Goal: Task Accomplishment & Management: Complete application form

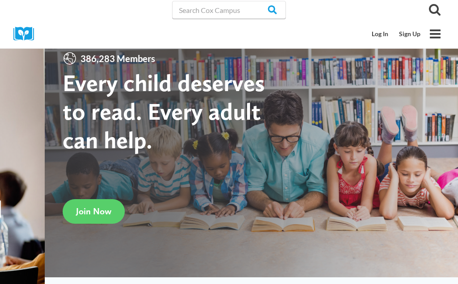
click at [381, 35] on link "Log In" at bounding box center [379, 33] width 27 height 17
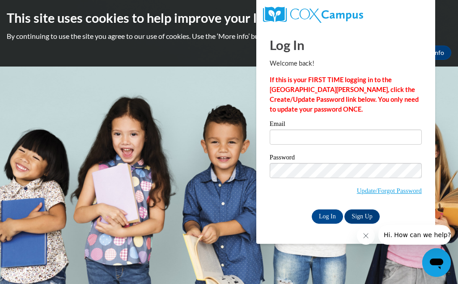
click at [407, 190] on link "Update/Forgot Password" at bounding box center [389, 190] width 65 height 7
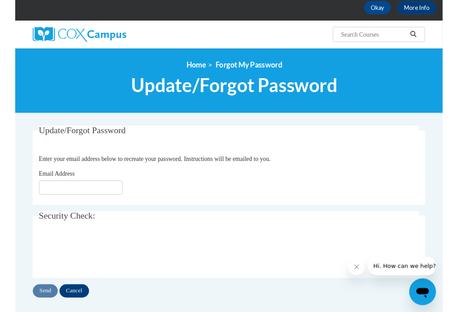
scroll to position [51, 0]
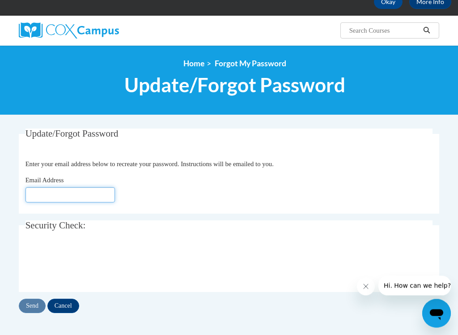
click at [66, 196] on input "Email Address" at bounding box center [69, 194] width 89 height 15
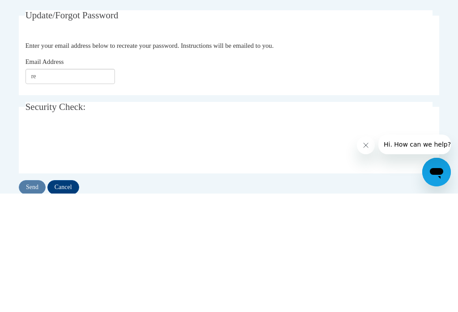
type input "[EMAIL_ADDRESS][DOMAIN_NAME]"
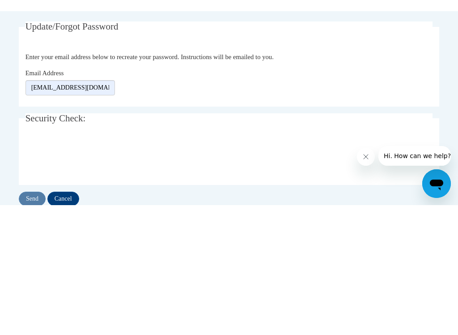
scroll to position [170, 0]
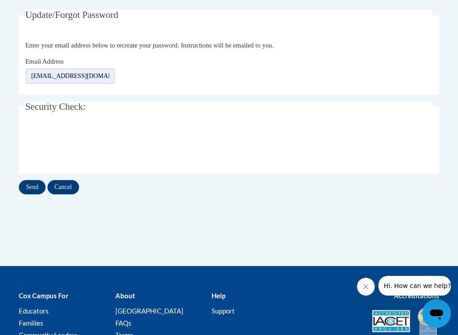
click at [32, 187] on input "Send" at bounding box center [32, 187] width 27 height 14
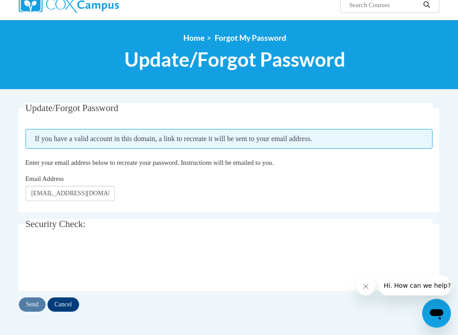
scroll to position [84, 0]
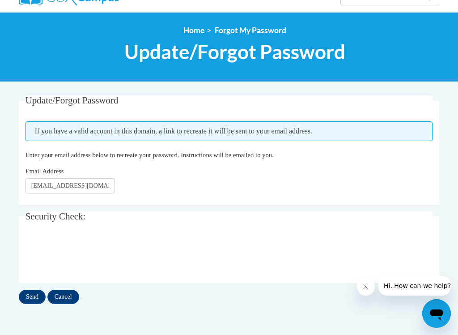
click at [30, 284] on input "Send" at bounding box center [32, 296] width 27 height 14
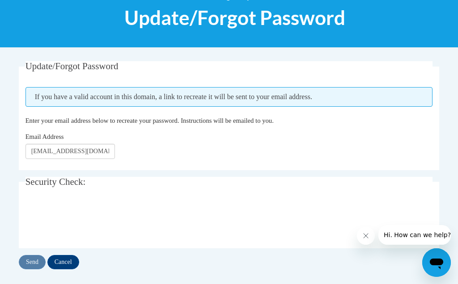
scroll to position [117, 0]
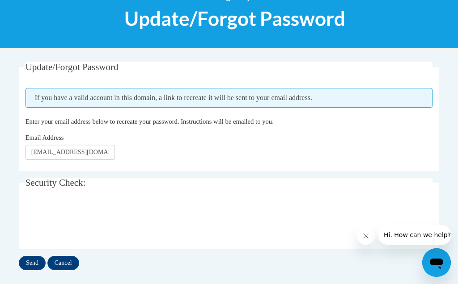
click at [26, 263] on input "Send" at bounding box center [32, 263] width 27 height 14
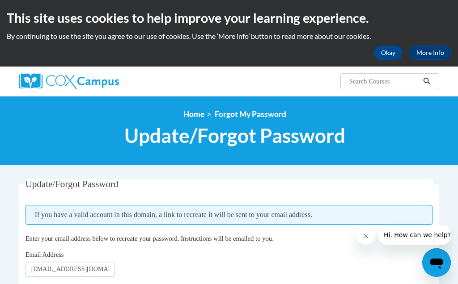
click at [388, 50] on button "Okay" at bounding box center [388, 53] width 29 height 14
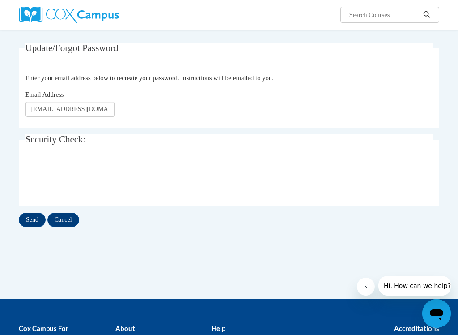
click at [30, 218] on input "Send" at bounding box center [32, 219] width 27 height 14
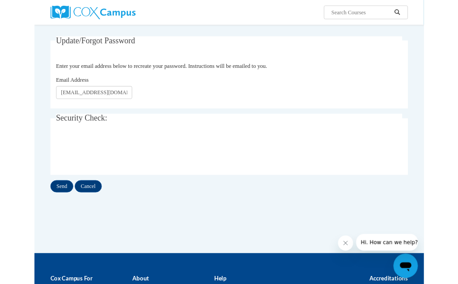
scroll to position [69, 0]
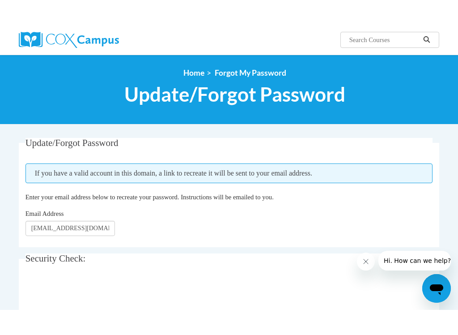
scroll to position [22, 0]
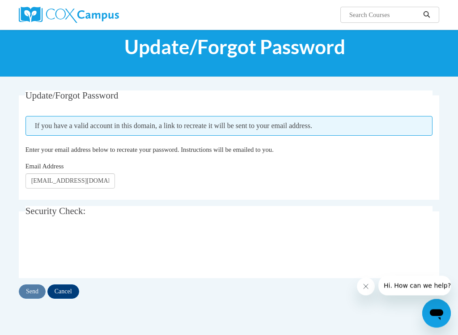
click at [423, 280] on button "Hi. How can we help?" at bounding box center [417, 285] width 78 height 20
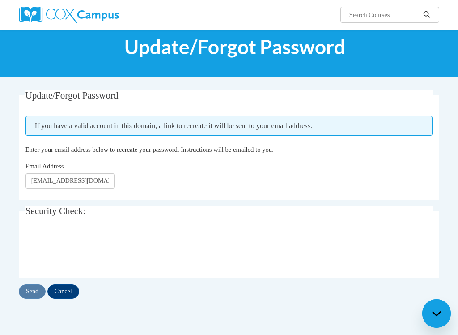
scroll to position [0, 0]
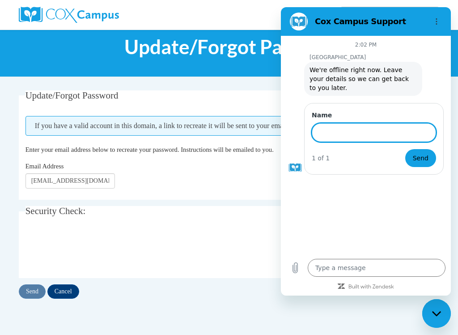
click at [198, 284] on div "Update/Forgot Password Please enter your email address If you have a valid acco…" at bounding box center [229, 230] width 434 height 280
click at [69, 284] on input "Cancel" at bounding box center [63, 291] width 32 height 14
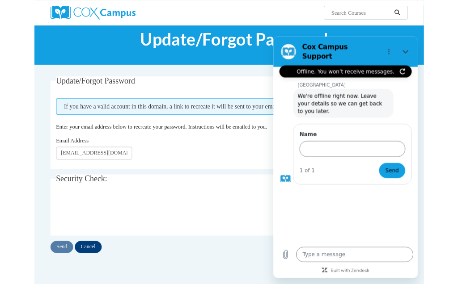
scroll to position [47, 0]
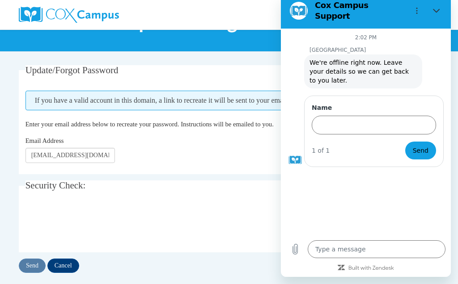
click at [263, 203] on fieldset "Security Check: Enter the security code + =" at bounding box center [229, 217] width 420 height 72
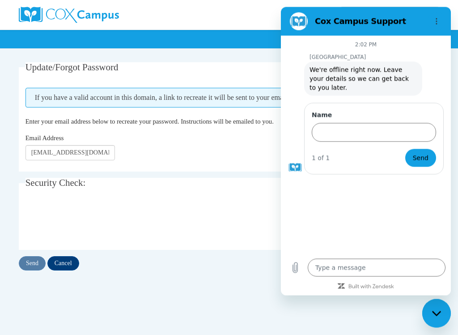
scroll to position [51, 0]
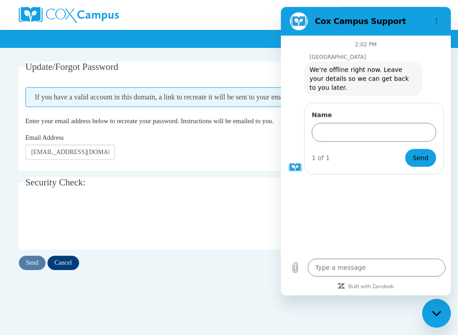
click at [439, 284] on icon "Close messaging window" at bounding box center [436, 312] width 9 height 5
type textarea "x"
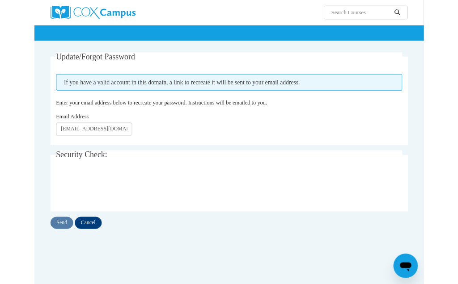
scroll to position [76, 0]
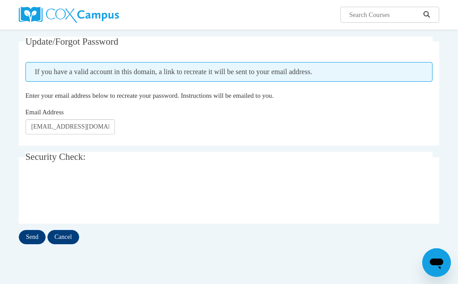
click at [30, 238] on input "Send" at bounding box center [32, 237] width 27 height 14
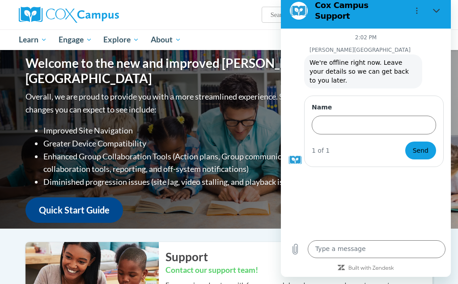
click at [248, 250] on h2 "Support" at bounding box center [298, 257] width 267 height 16
click at [223, 16] on div "Sign Up Log In Search Search..." at bounding box center [301, 11] width 289 height 23
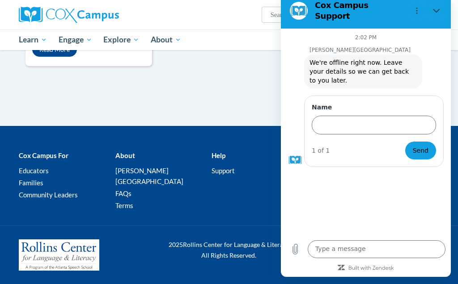
scroll to position [809, 0]
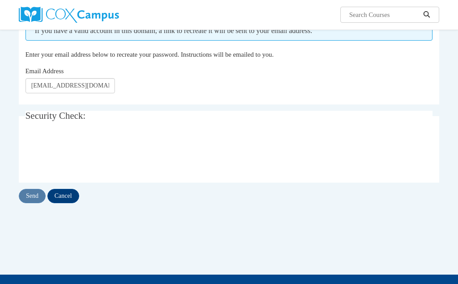
scroll to position [117, 0]
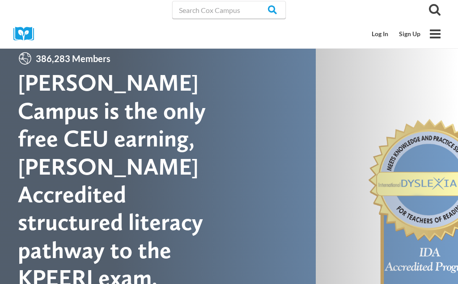
click at [413, 32] on link "Sign Up" at bounding box center [410, 33] width 32 height 17
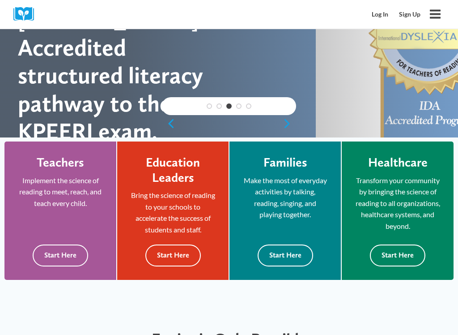
scroll to position [148, 0]
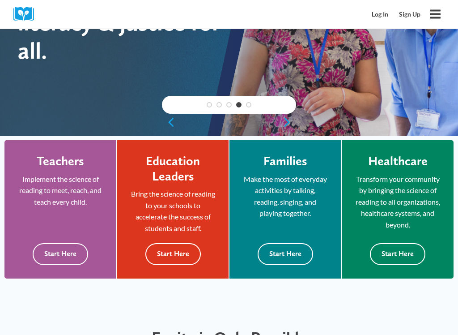
click at [413, 9] on link "Sign Up" at bounding box center [410, 14] width 32 height 17
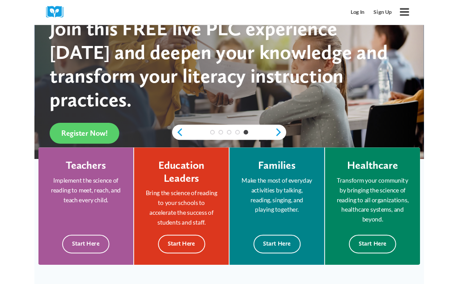
scroll to position [174, 0]
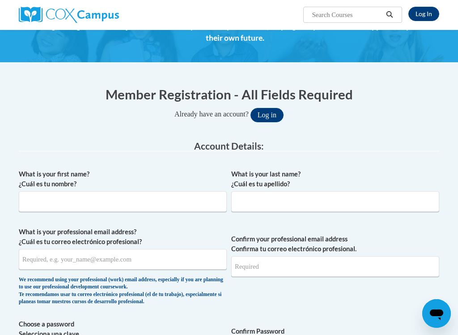
scroll to position [51, 0]
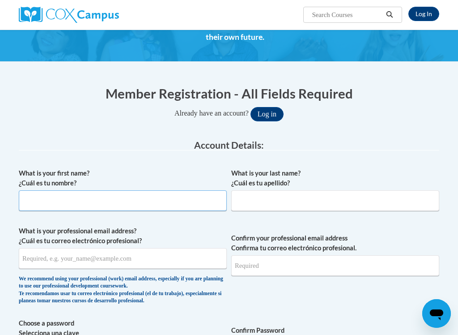
click at [47, 195] on input "What is your first name? ¿Cuál es tu nombre?" at bounding box center [123, 200] width 208 height 21
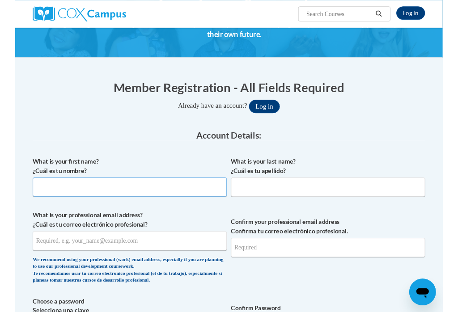
scroll to position [51, 0]
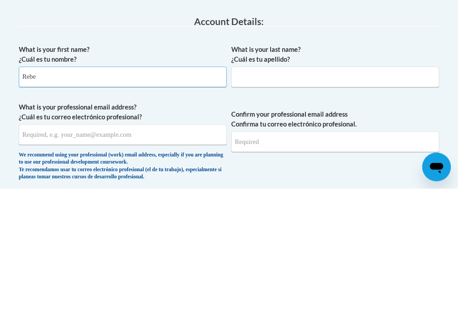
type input "Rebecca"
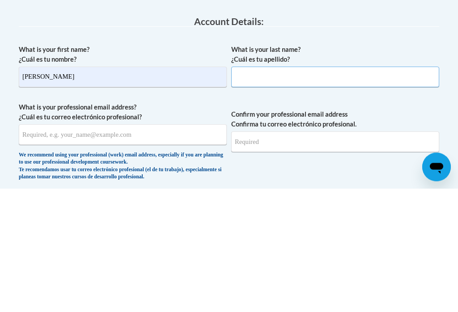
type input "Perkins"
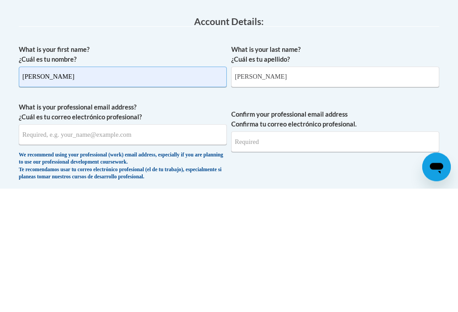
scroll to position [175, 0]
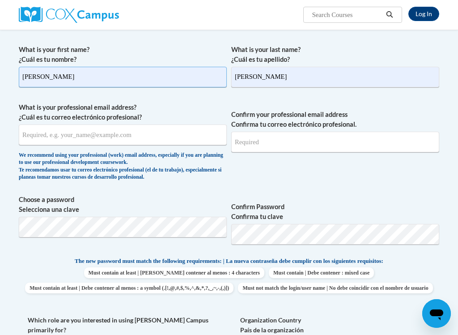
type input "Rebecca"
click at [234, 75] on input "Perkins" at bounding box center [335, 77] width 208 height 21
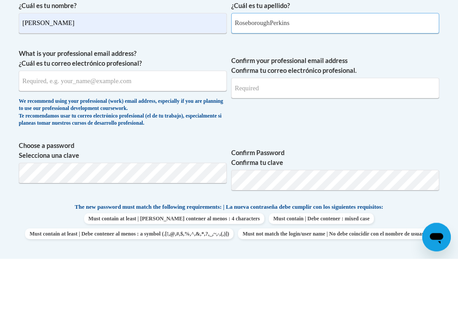
type input "RoseboroughPerkins"
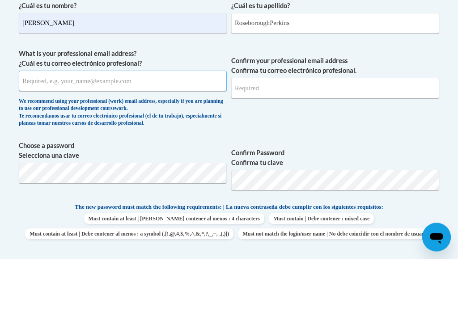
click at [148, 124] on input "What is your professional email address? ¿Cuál es tu correo electrónico profesi…" at bounding box center [123, 134] width 208 height 21
type input "30118220@brighthorizons.com"
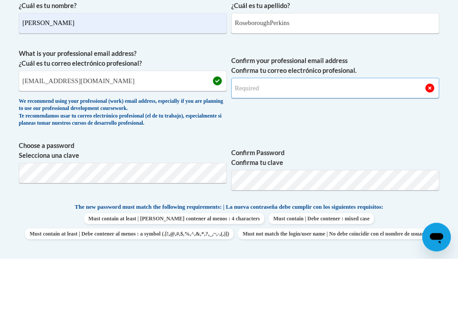
click at [271, 131] on input "Confirm your professional email address Confirma tu correo electrónico profesio…" at bounding box center [335, 141] width 208 height 21
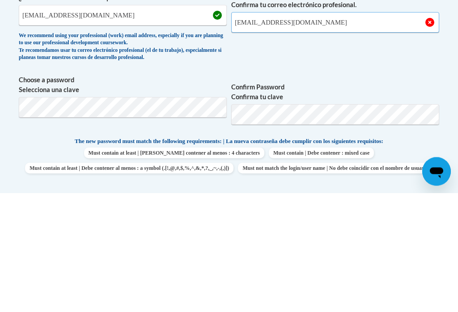
type input "30118220@brighthorizons.com"
click at [413, 102] on span "Confirm your professional email address Confirma tu correo electrónico profesio…" at bounding box center [335, 143] width 208 height 83
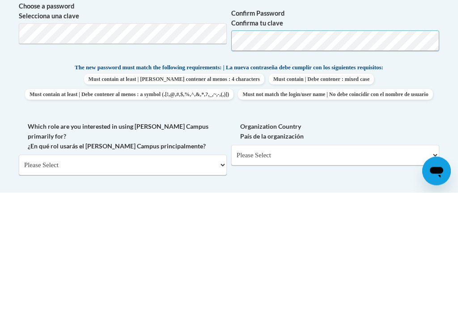
scroll to position [249, 0]
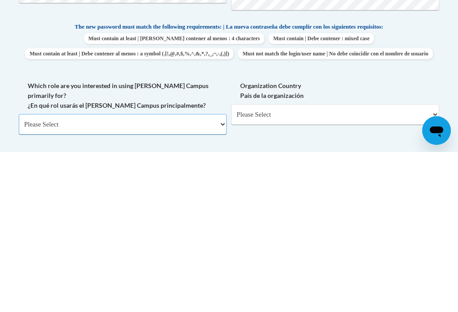
click at [36, 274] on select "Please Select College/University | Colegio/Universidad Community/Nonprofit Part…" at bounding box center [123, 284] width 208 height 21
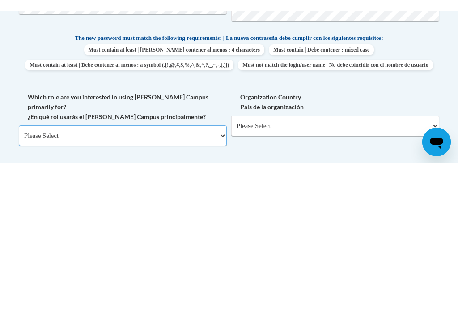
scroll to position [409, 0]
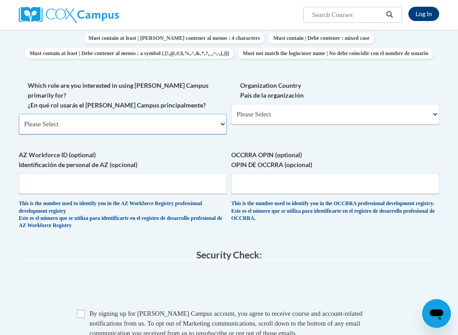
click at [223, 114] on select "Please Select College/University | Colegio/Universidad Community/Nonprofit Part…" at bounding box center [123, 124] width 208 height 21
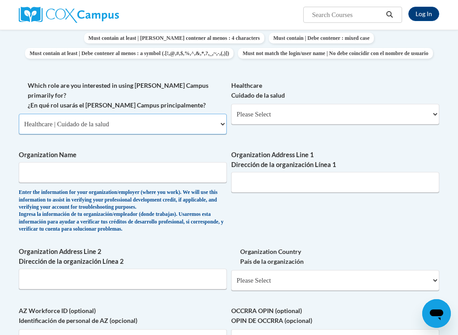
click at [219, 114] on select "Please Select College/University | Colegio/Universidad Community/Nonprofit Part…" at bounding box center [123, 124] width 208 height 21
select select "fbf2d438-af2f-41f8-98f1-81c410e29de3"
click at [436, 107] on select "Please Select Early Learning/Daycare Teacher/Family Home Care Provider | Maestr…" at bounding box center [335, 114] width 208 height 21
select select "5e2af403-4f2c-4e49-a02f-103e55d7b75b"
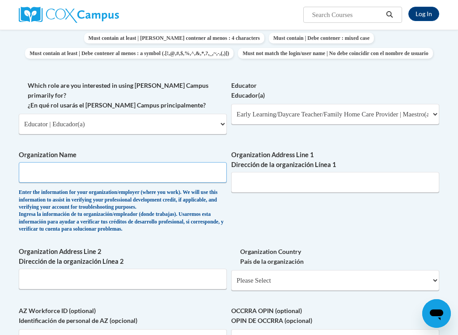
click at [164, 162] on input "Organization Name" at bounding box center [123, 172] width 208 height 21
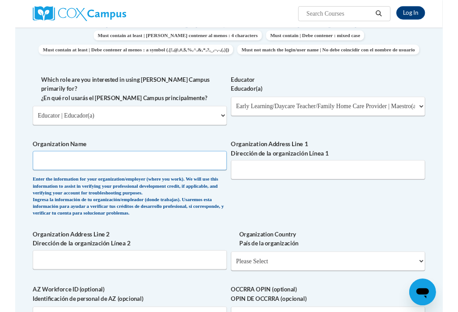
scroll to position [409, 0]
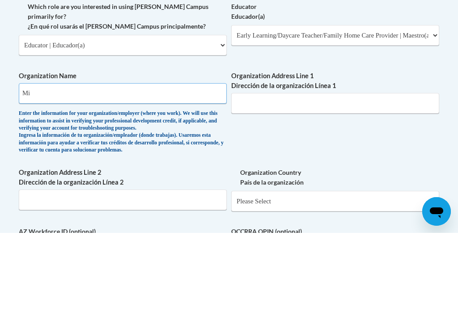
type input "M"
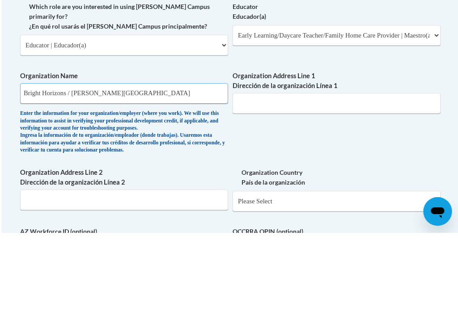
scroll to position [409, 2]
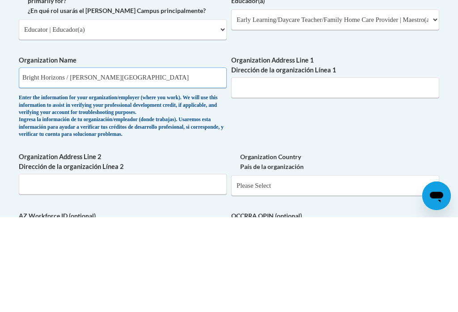
type input "Bright Horizons / Miller County Care Academy"
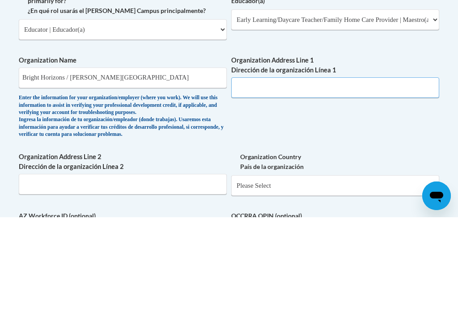
click at [273, 172] on input "Organization Address Line 1 Dirección de la organización Línea 1" at bounding box center [335, 182] width 208 height 21
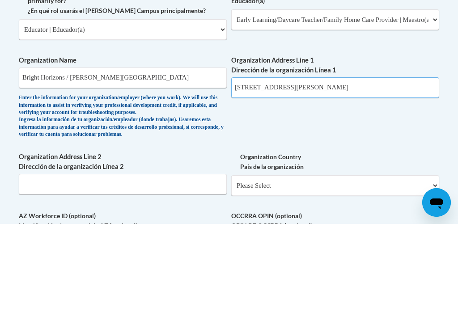
scroll to position [418, 2]
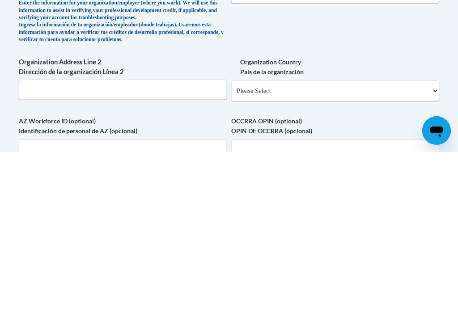
click at [440, 9] on div "Member Registration - All Fields Required Already have an account? Log in Prefe…" at bounding box center [229, 127] width 434 height 879
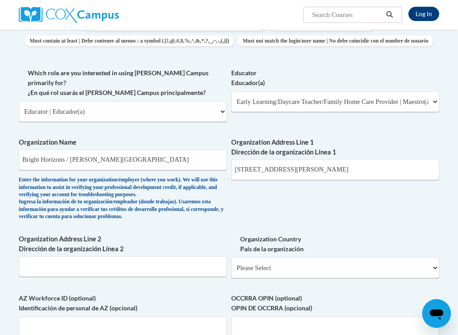
click at [344, 139] on label "Organization Address Line 1 Dirección de la organización Línea 1" at bounding box center [335, 147] width 208 height 20
click at [344, 159] on input "215 Delores Street" at bounding box center [335, 169] width 208 height 21
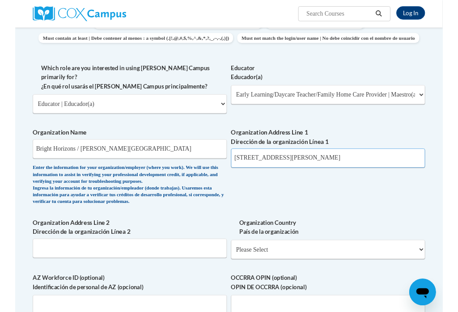
scroll to position [422, 106]
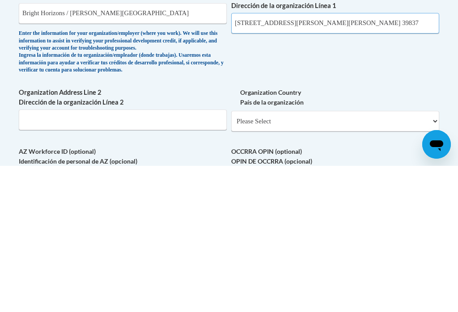
type input "215 Delores Street Colquitt Ga. 39837"
click at [326, 257] on select "Please Select United States | Estados Unidos Outside of the United States | Fue…" at bounding box center [335, 267] width 208 height 21
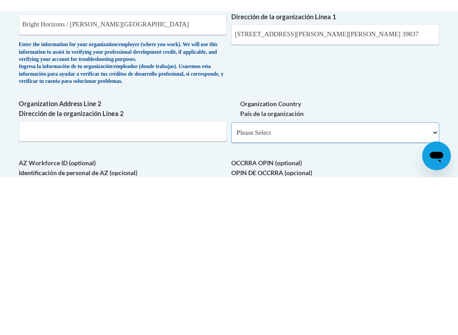
scroll to position [568, 106]
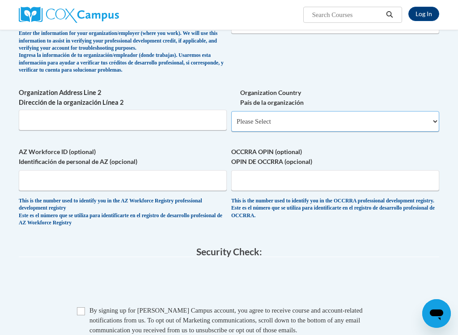
select select "ad49bcad-a171-4b2e-b99c-48b446064914"
select select
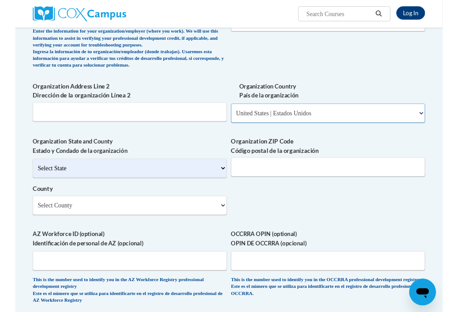
scroll to position [568, 0]
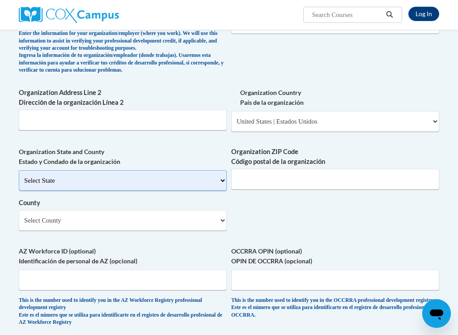
click at [217, 170] on select "Select State Alabama Alaska Arizona Arkansas California Colorado Connecticut De…" at bounding box center [123, 180] width 208 height 21
select select "Georgia"
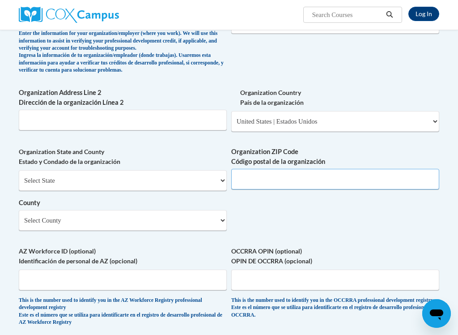
click at [432, 169] on input "Organization ZIP Code Código postal de la organización" at bounding box center [335, 179] width 208 height 21
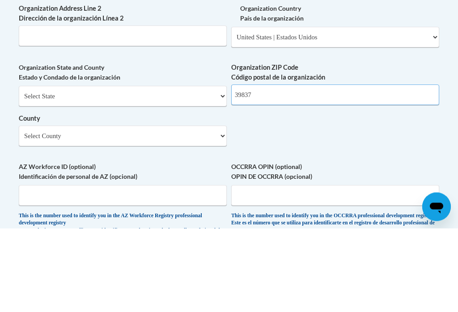
type input "39837"
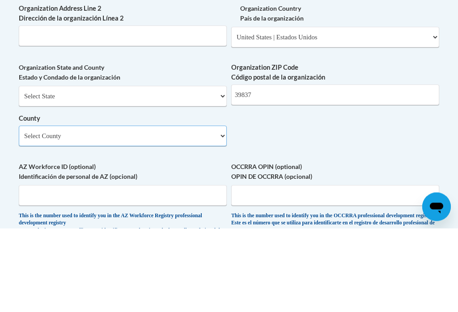
click at [221, 210] on select "Select County Appling Atkinson Bacon Baker Baldwin Banks Barrow Bartow Ben Hill…" at bounding box center [123, 220] width 208 height 21
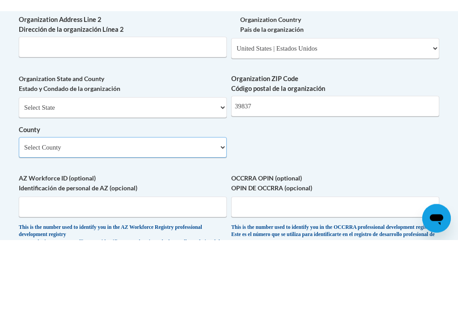
scroll to position [652, 0]
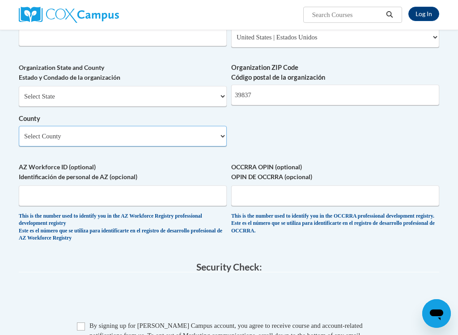
select select "Miller"
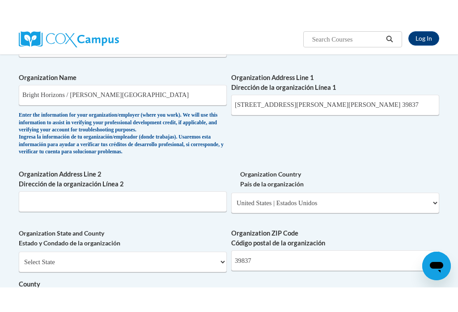
scroll to position [510, 0]
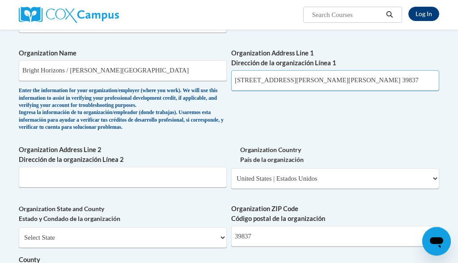
click at [374, 71] on input "215 Delores Street Colquitt Ga. 39837" at bounding box center [335, 81] width 208 height 21
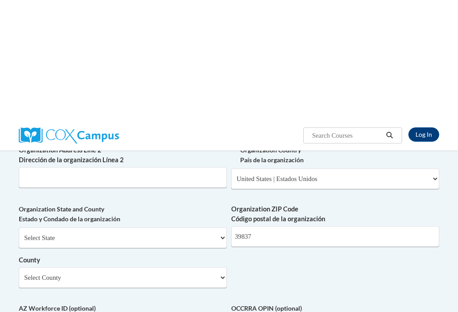
scroll to position [632, 0]
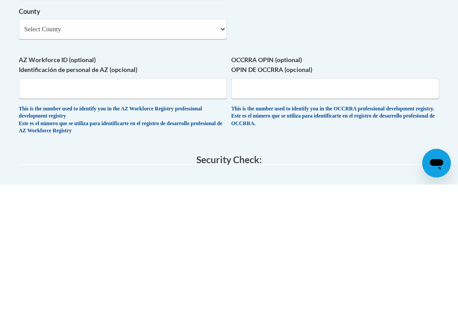
type input "215 Delores Street"
click at [45, 206] on input "AZ Workforce ID (optional) Identificación de personal de AZ (opcional)" at bounding box center [123, 216] width 208 height 21
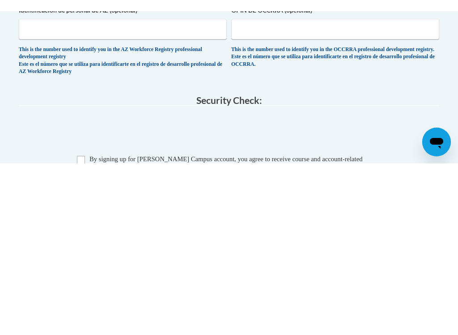
scroll to position [830, 0]
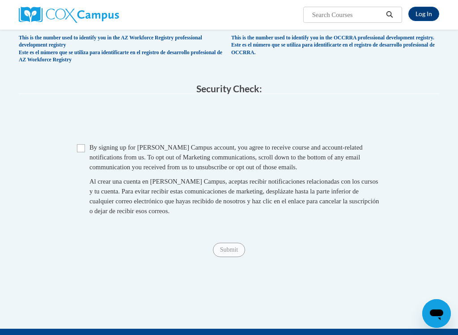
click at [79, 144] on input "Checkbox" at bounding box center [81, 148] width 8 height 8
checkbox input "true"
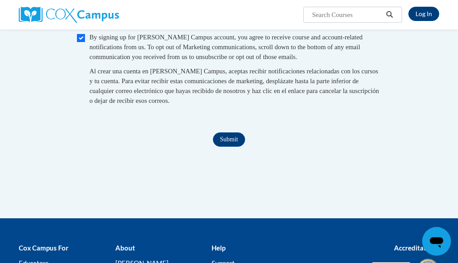
scroll to position [940, 0]
click at [229, 132] on input "Submit" at bounding box center [229, 139] width 32 height 14
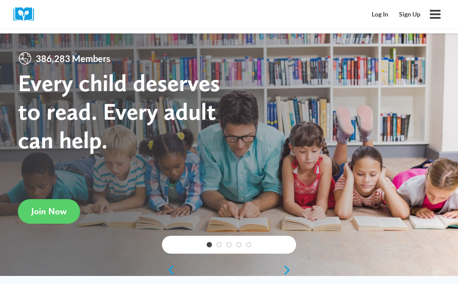
scroll to position [174, 0]
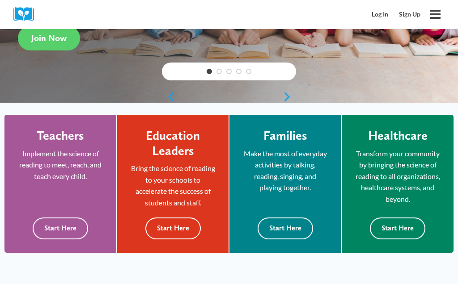
click at [386, 8] on link "Log In" at bounding box center [379, 14] width 27 height 17
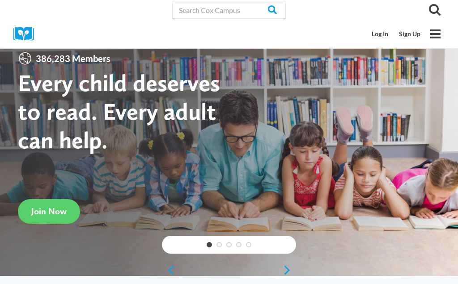
click at [54, 208] on span "Join Now" at bounding box center [48, 211] width 35 height 11
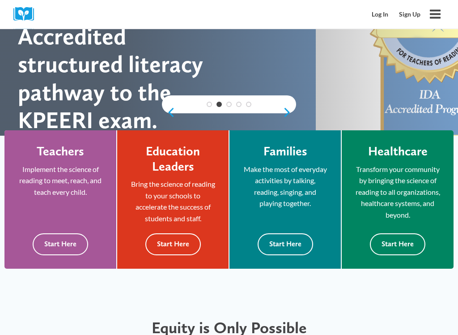
scroll to position [158, 0]
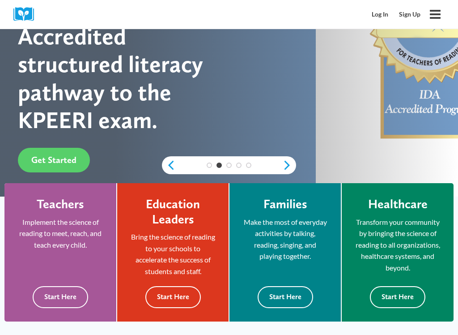
click at [176, 284] on button "Start Here" at bounding box center [172, 297] width 55 height 22
